Goal: Information Seeking & Learning: Check status

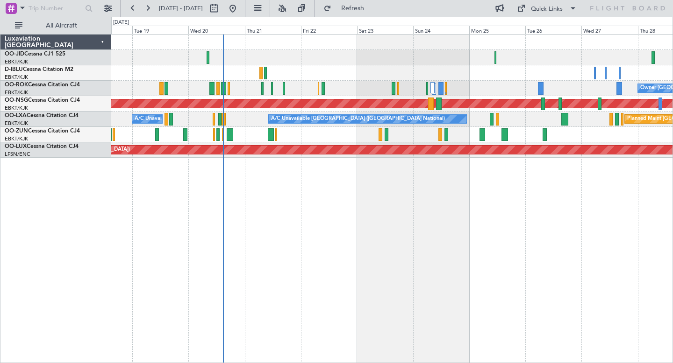
click at [218, 260] on div "Owner [GEOGRAPHIC_DATA]-[GEOGRAPHIC_DATA] Planned Maint [GEOGRAPHIC_DATA] ([GEO…" at bounding box center [391, 198] width 561 height 329
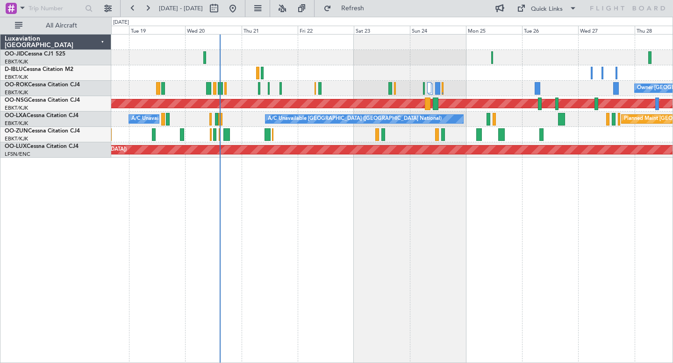
click at [491, 274] on div "Owner [GEOGRAPHIC_DATA]-[GEOGRAPHIC_DATA] Planned Maint [GEOGRAPHIC_DATA] ([GEO…" at bounding box center [391, 198] width 561 height 329
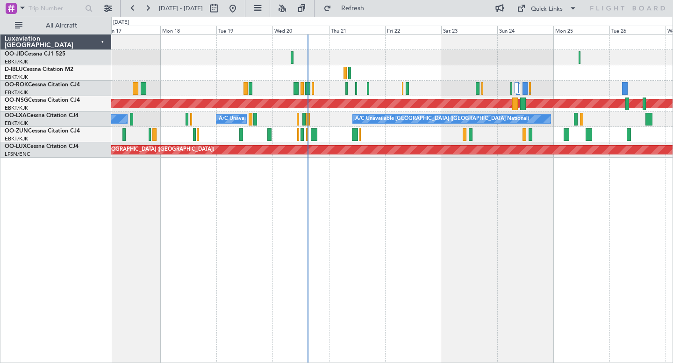
click at [361, 72] on div at bounding box center [391, 72] width 561 height 15
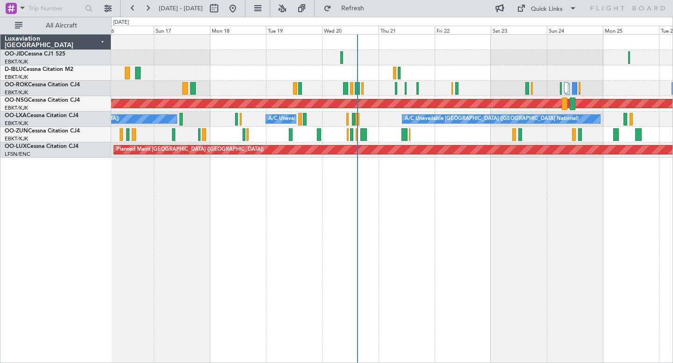
click at [227, 209] on div "Owner [GEOGRAPHIC_DATA]-[GEOGRAPHIC_DATA] Planned Maint [GEOGRAPHIC_DATA] ([GEO…" at bounding box center [391, 198] width 561 height 329
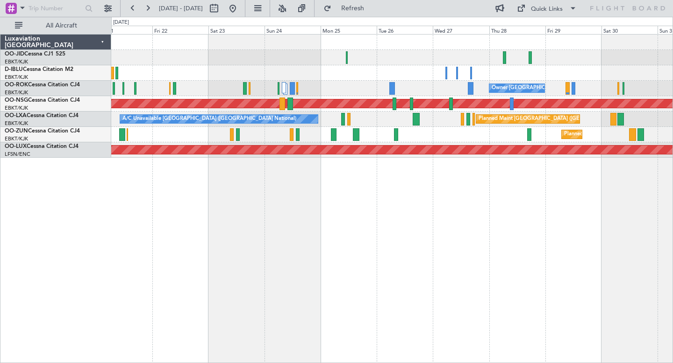
click at [294, 217] on div "Planned Maint Kortrijk-[GEOGRAPHIC_DATA] Owner [GEOGRAPHIC_DATA]-[GEOGRAPHIC_DA…" at bounding box center [391, 198] width 561 height 329
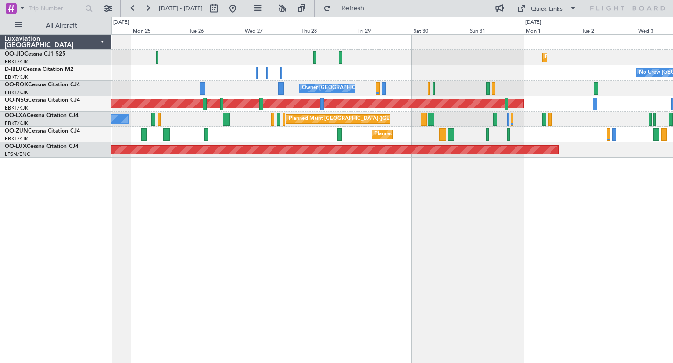
click at [248, 127] on div "Planned Maint Kortrijk-[GEOGRAPHIC_DATA]" at bounding box center [391, 134] width 561 height 15
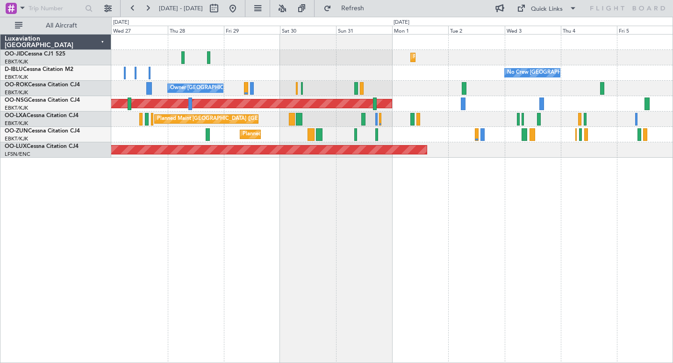
click at [478, 102] on div "Planned Maint [GEOGRAPHIC_DATA] ([GEOGRAPHIC_DATA])" at bounding box center [391, 103] width 561 height 15
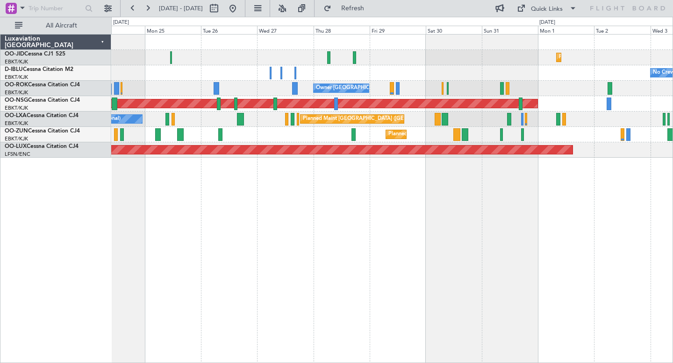
click at [451, 241] on div "Planned Maint Kortrijk-[GEOGRAPHIC_DATA] No Crew [GEOGRAPHIC_DATA] (Brussels Na…" at bounding box center [391, 198] width 561 height 329
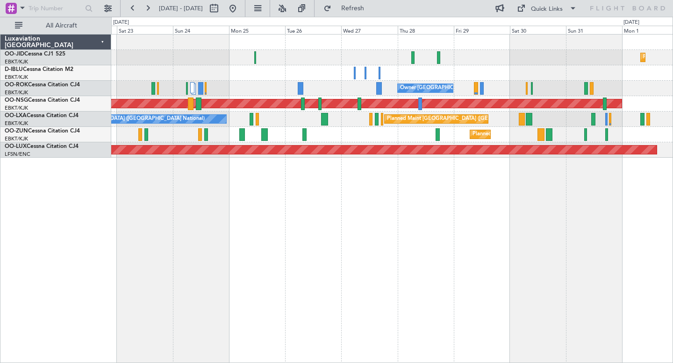
click at [382, 244] on div "Planned Maint Kortrijk-[GEOGRAPHIC_DATA] No Crew [GEOGRAPHIC_DATA] (Brussels Na…" at bounding box center [391, 198] width 561 height 329
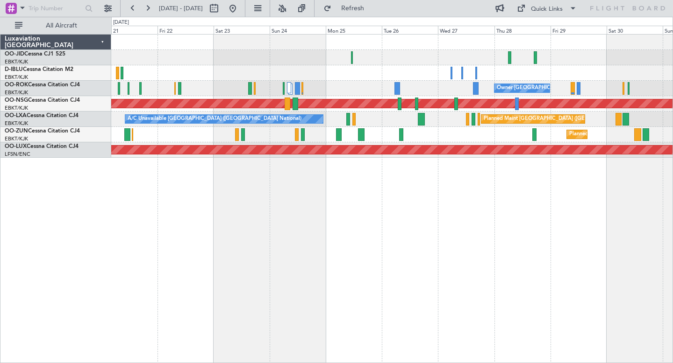
click at [472, 133] on div "Planned Maint Kortrijk-[GEOGRAPHIC_DATA]" at bounding box center [391, 134] width 561 height 15
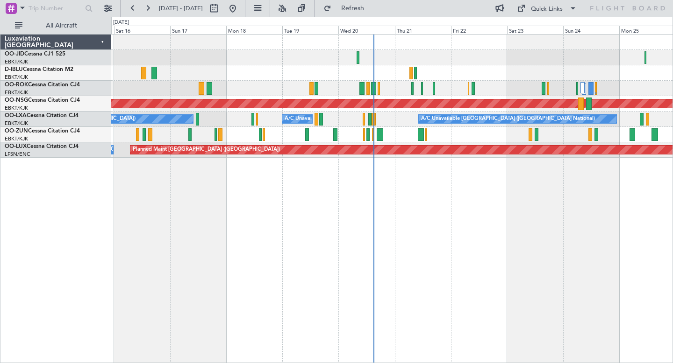
click at [571, 262] on div "Owner [GEOGRAPHIC_DATA]-[GEOGRAPHIC_DATA] Planned Maint [GEOGRAPHIC_DATA] ([GEO…" at bounding box center [391, 198] width 561 height 329
